Goal: Information Seeking & Learning: Learn about a topic

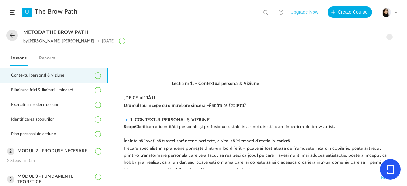
scroll to position [43, 0]
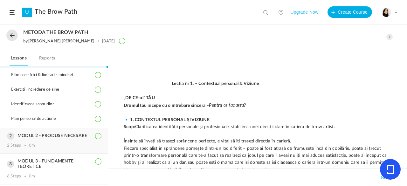
click at [38, 144] on div "2 Steps 0m" at bounding box center [54, 145] width 94 height 5
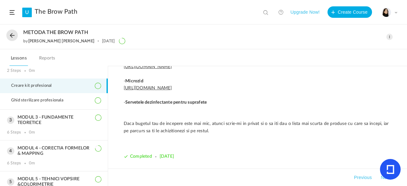
scroll to position [1018, 0]
click at [172, 69] on link "[URL][DOMAIN_NAME]" at bounding box center [148, 67] width 48 height 4
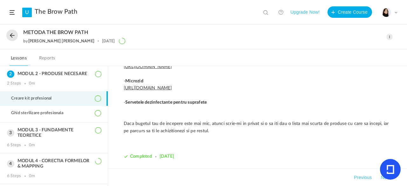
scroll to position [993, 0]
click at [172, 41] on link "[URL][DOMAIN_NAME]" at bounding box center [148, 38] width 48 height 4
